Goal: Information Seeking & Learning: Learn about a topic

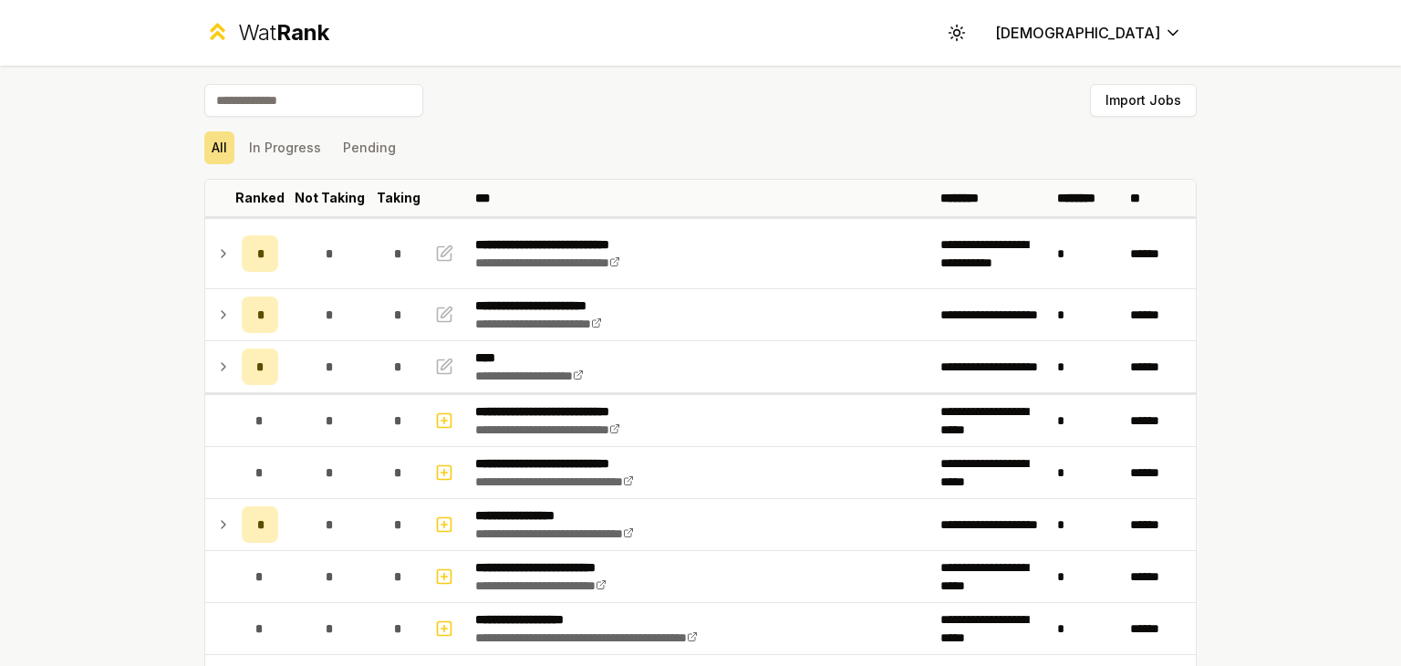
click at [226, 256] on td at bounding box center [219, 253] width 29 height 69
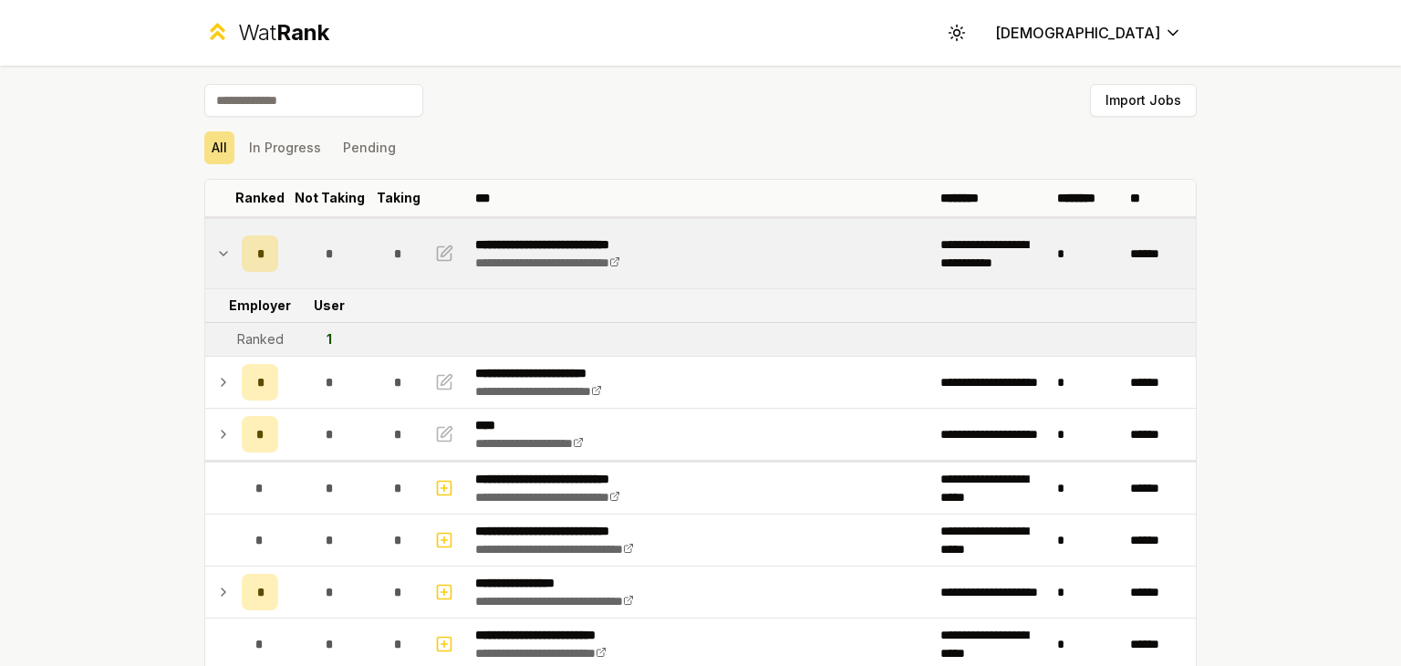
click at [226, 256] on td at bounding box center [219, 253] width 29 height 69
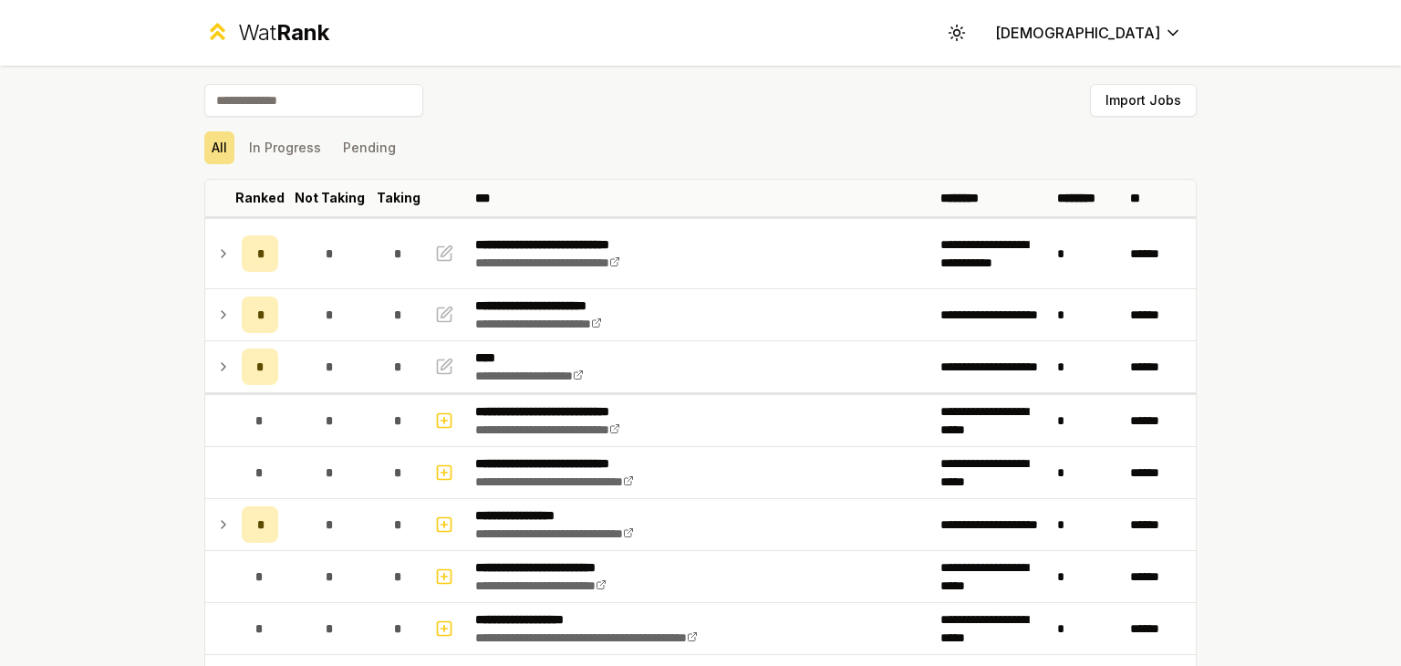
click at [225, 365] on td at bounding box center [219, 366] width 29 height 51
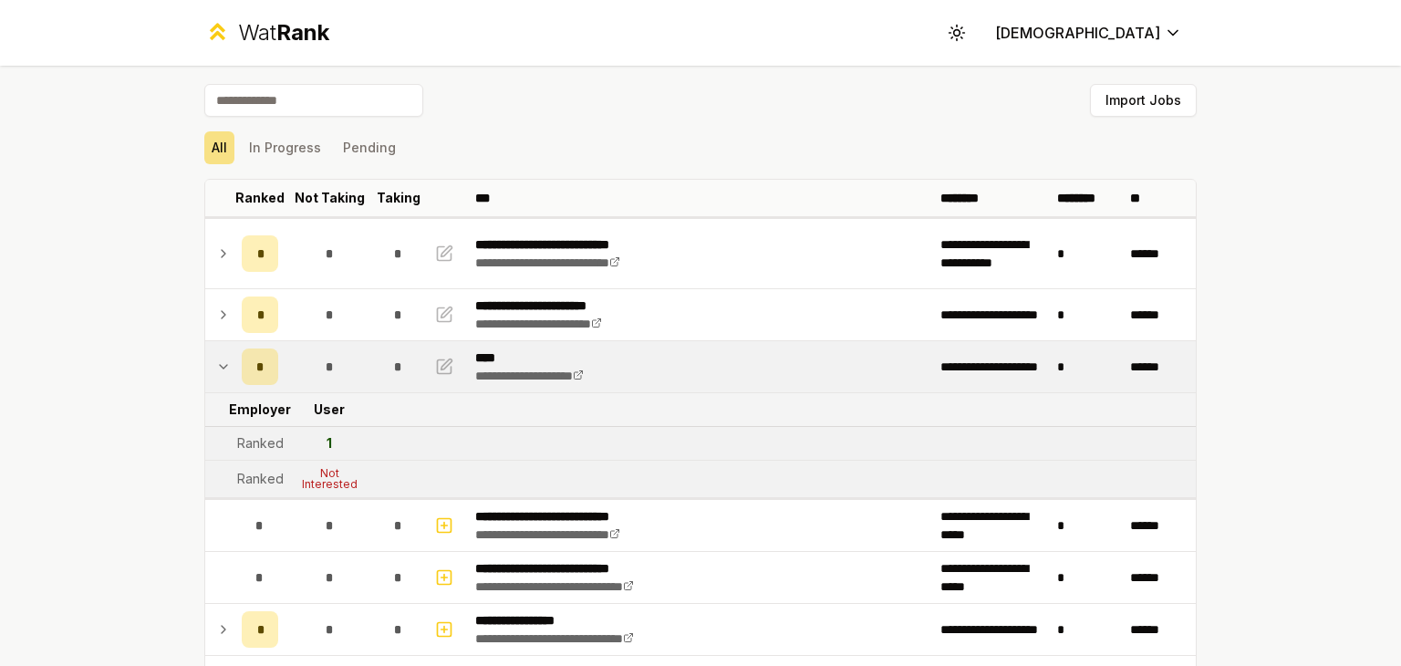
click at [225, 365] on td at bounding box center [219, 366] width 29 height 51
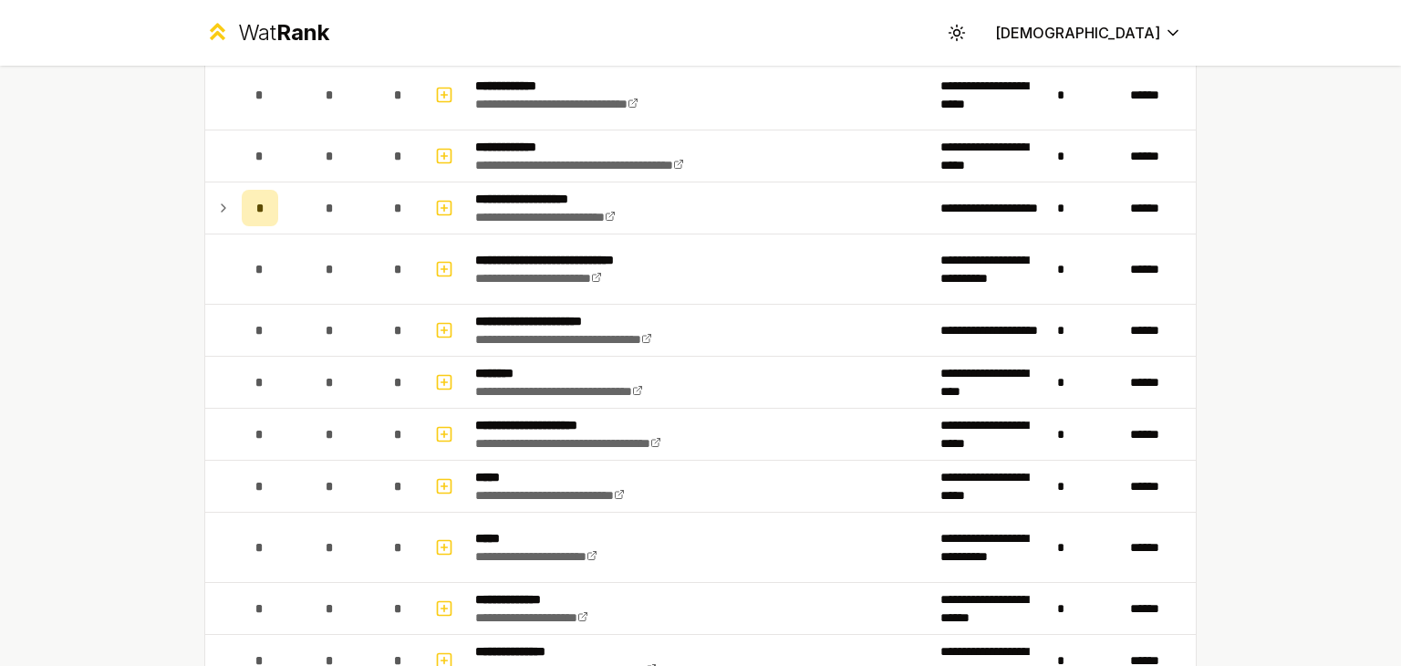
scroll to position [788, 0]
click at [218, 208] on icon at bounding box center [223, 207] width 15 height 22
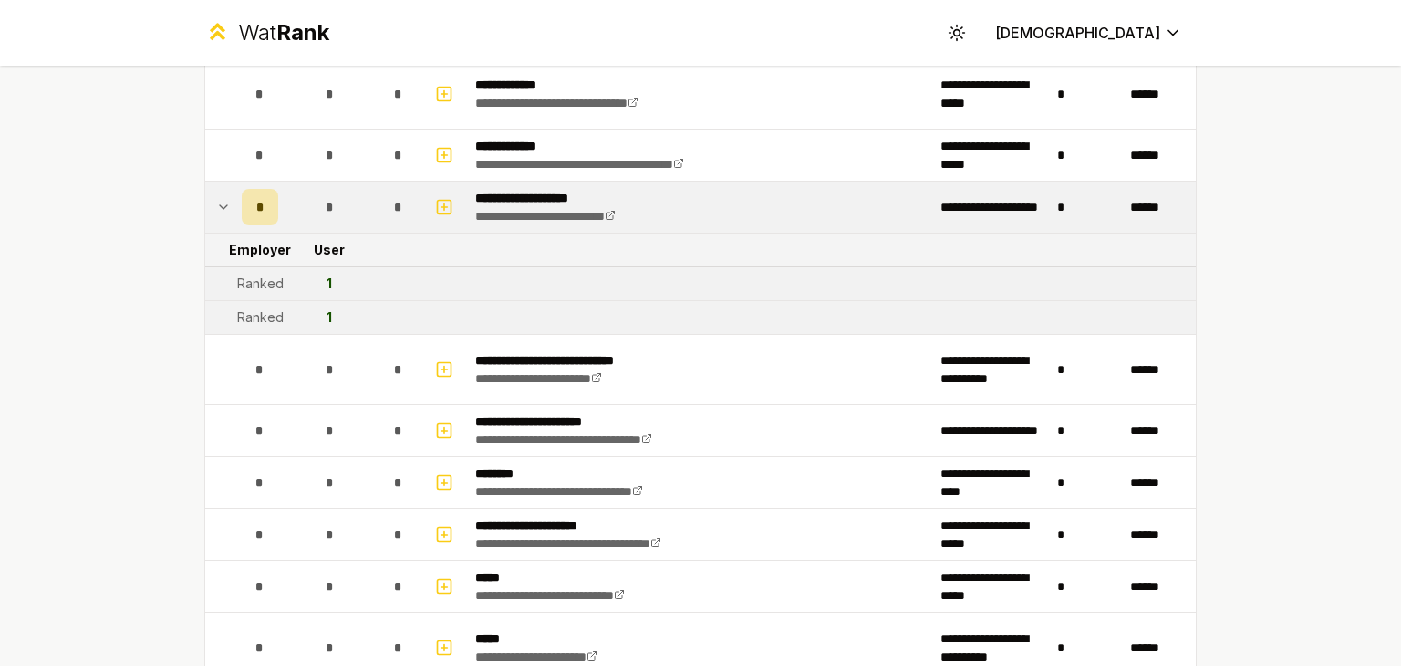
click at [218, 208] on icon at bounding box center [223, 207] width 15 height 22
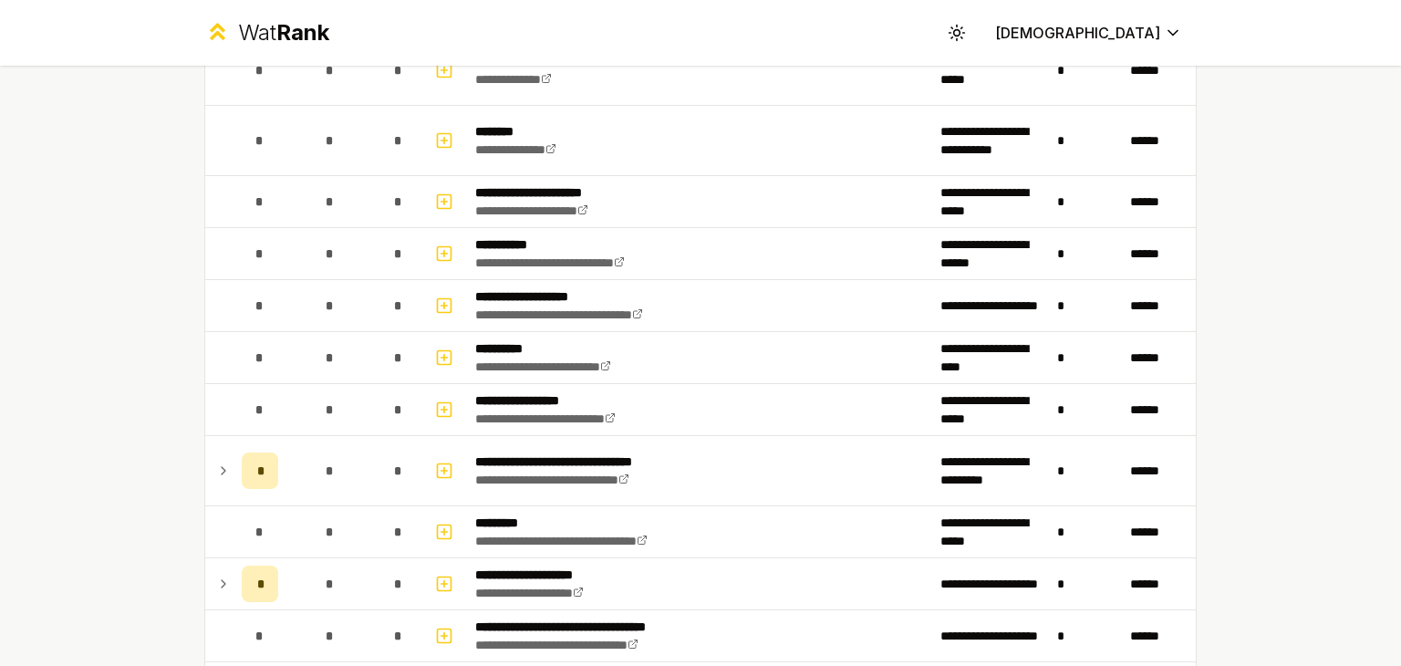
scroll to position [2180, 0]
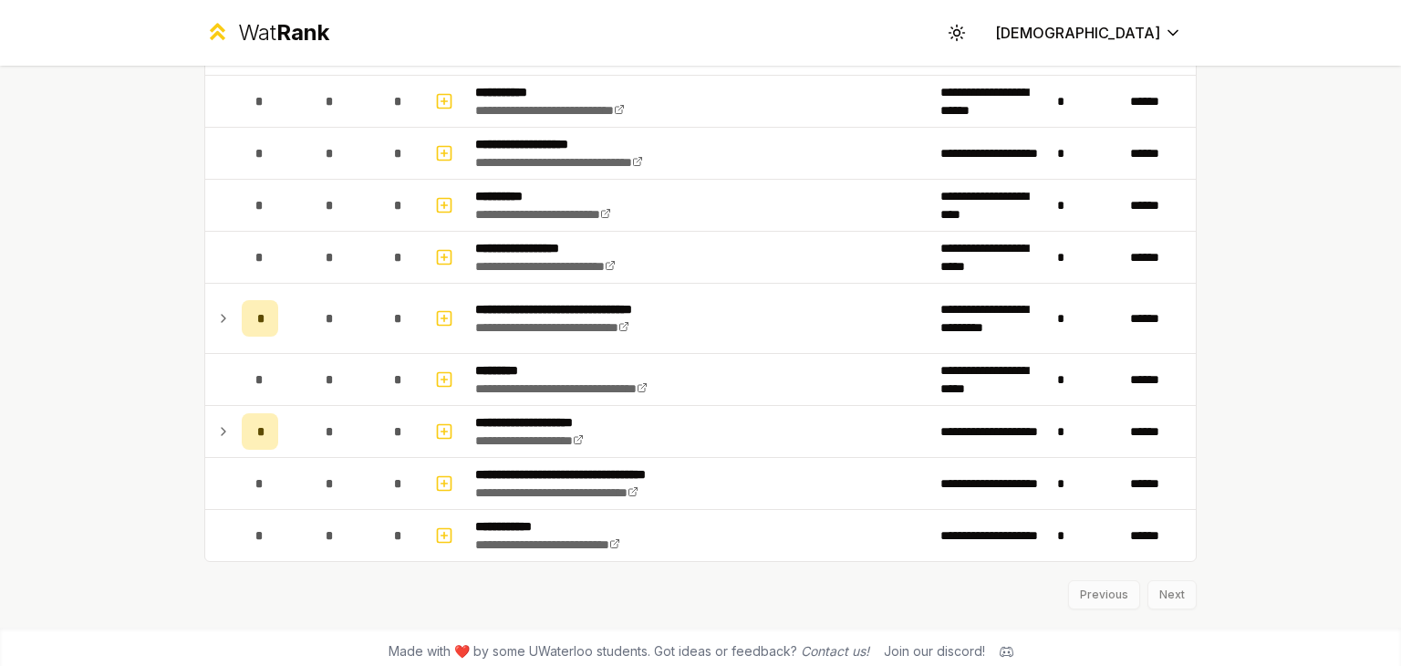
click at [216, 308] on icon at bounding box center [223, 318] width 15 height 22
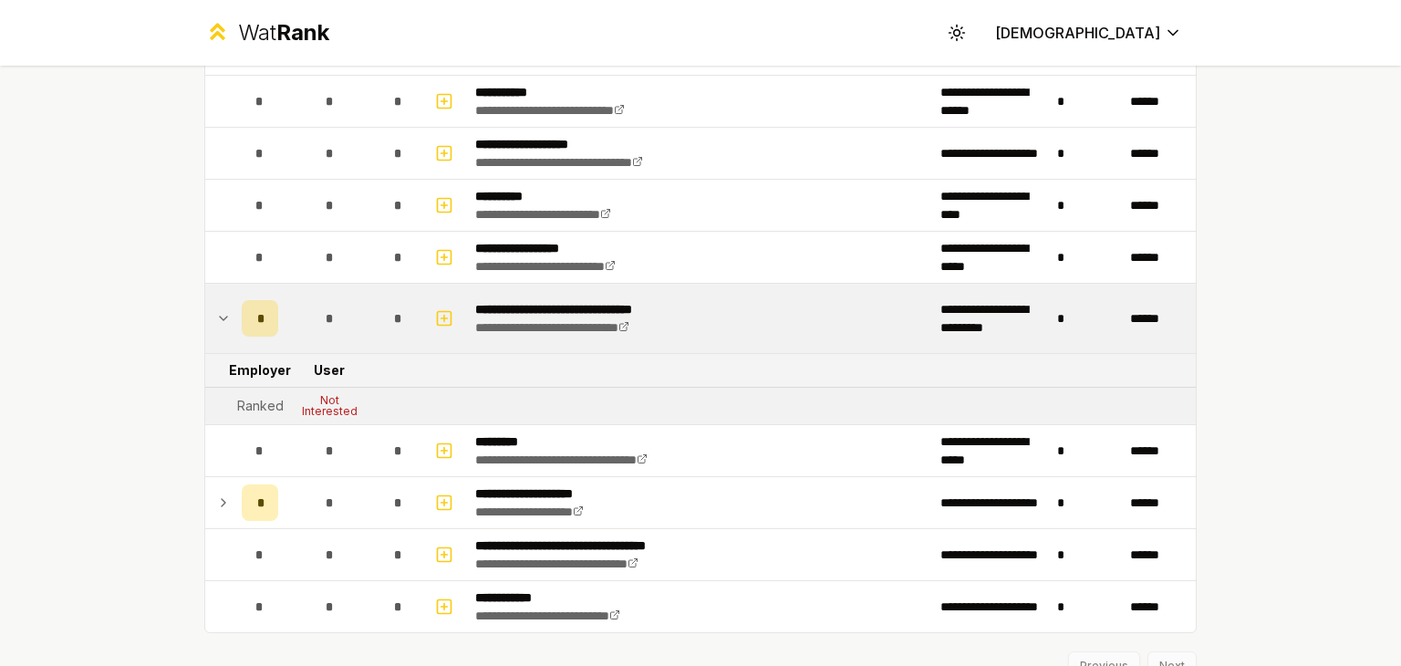
click at [216, 308] on icon at bounding box center [223, 318] width 15 height 22
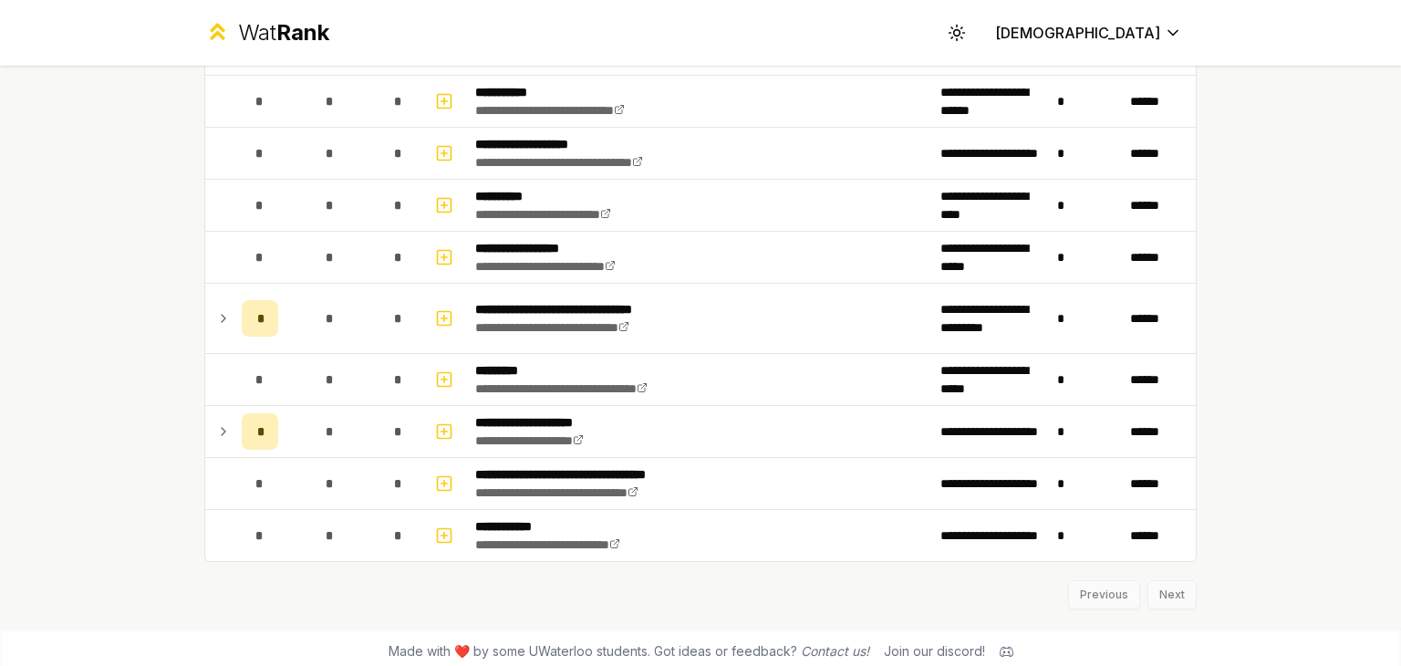
click at [218, 406] on td at bounding box center [219, 431] width 29 height 51
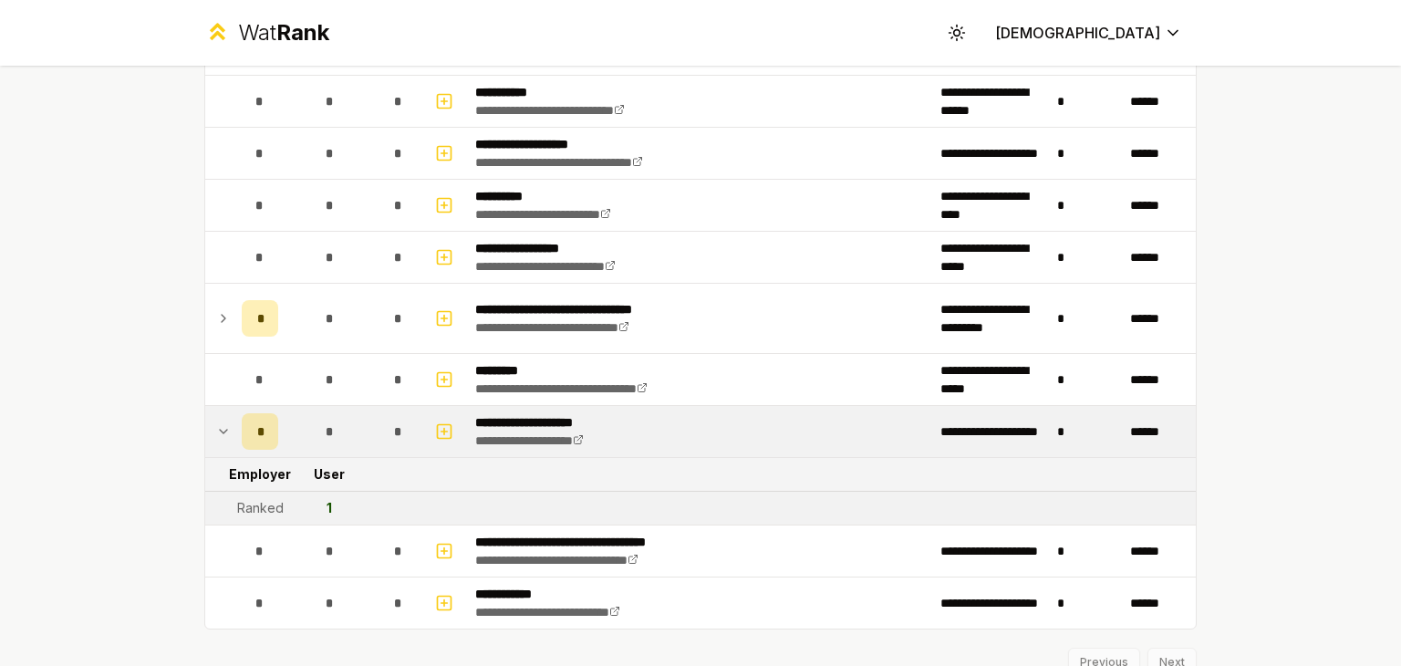
click at [218, 406] on td at bounding box center [219, 431] width 29 height 51
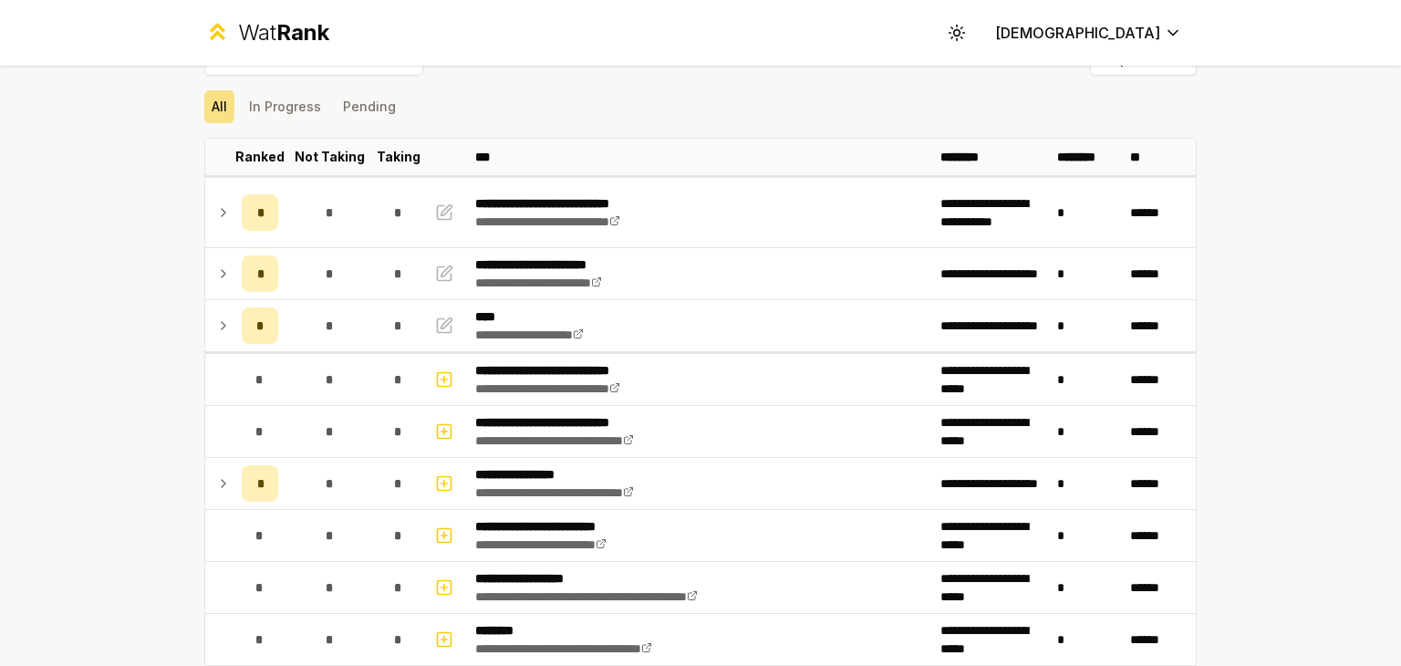
scroll to position [0, 0]
